Goal: Information Seeking & Learning: Compare options

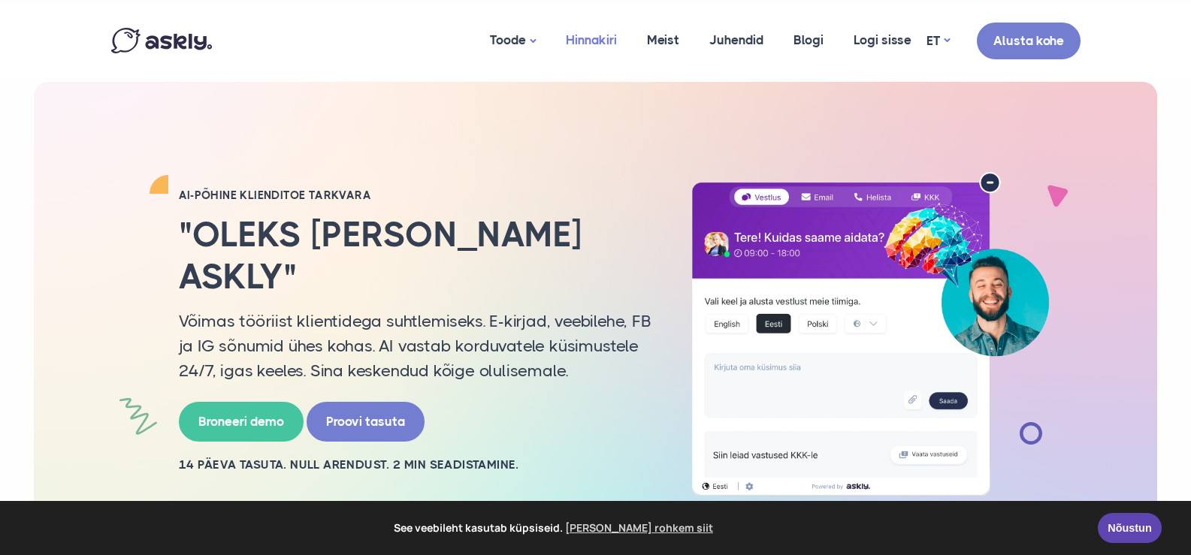
click at [603, 42] on link "Hinnakiri" at bounding box center [591, 40] width 81 height 73
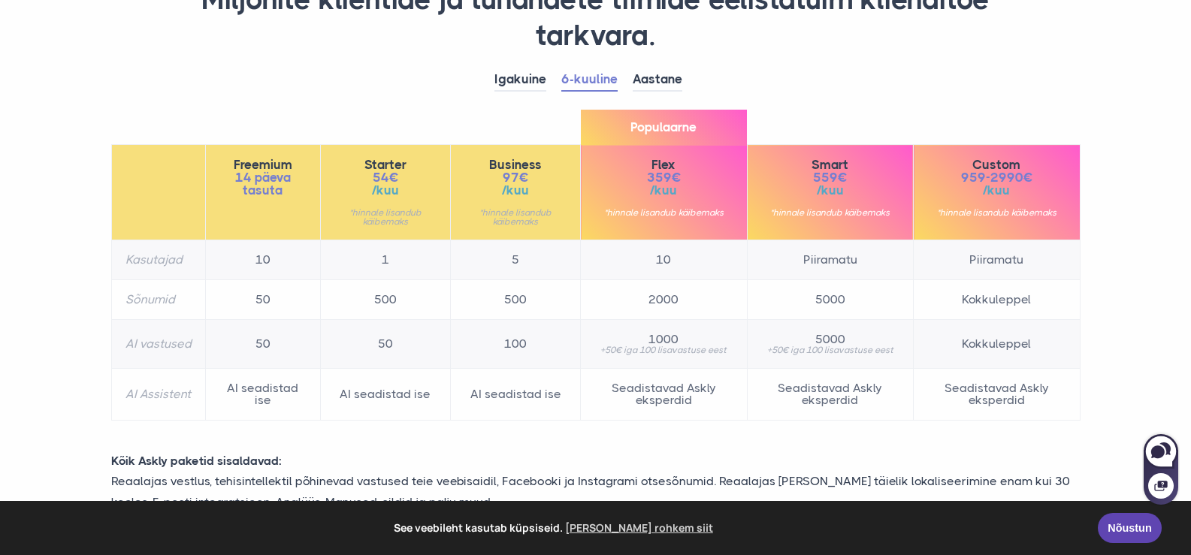
scroll to position [162, 0]
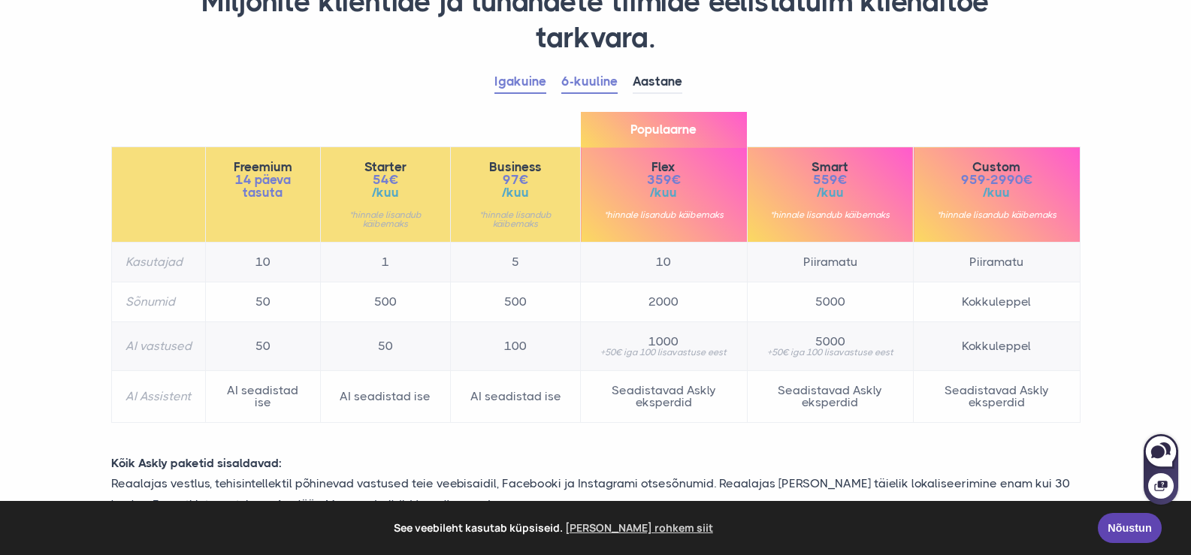
click at [539, 83] on link "Igakuine" at bounding box center [520, 82] width 52 height 23
click at [586, 83] on link "6-kuuline" at bounding box center [589, 82] width 56 height 23
click at [648, 82] on link "Aastane" at bounding box center [657, 82] width 50 height 23
click at [583, 82] on link "6-kuuline" at bounding box center [589, 82] width 56 height 23
click at [525, 78] on link "Igakuine" at bounding box center [520, 82] width 52 height 23
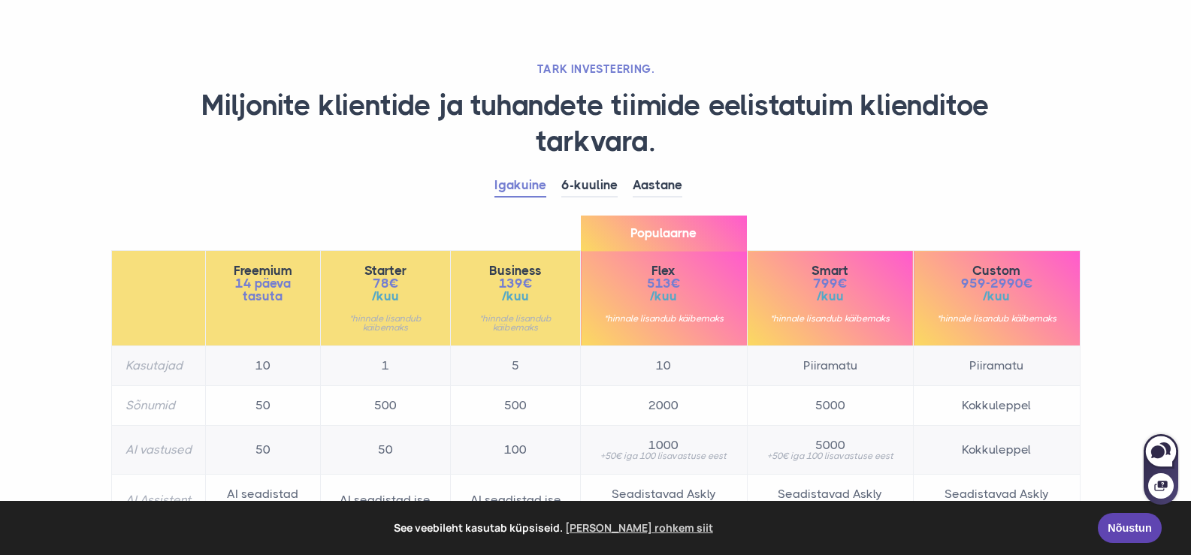
scroll to position [0, 0]
